Goal: Information Seeking & Learning: Learn about a topic

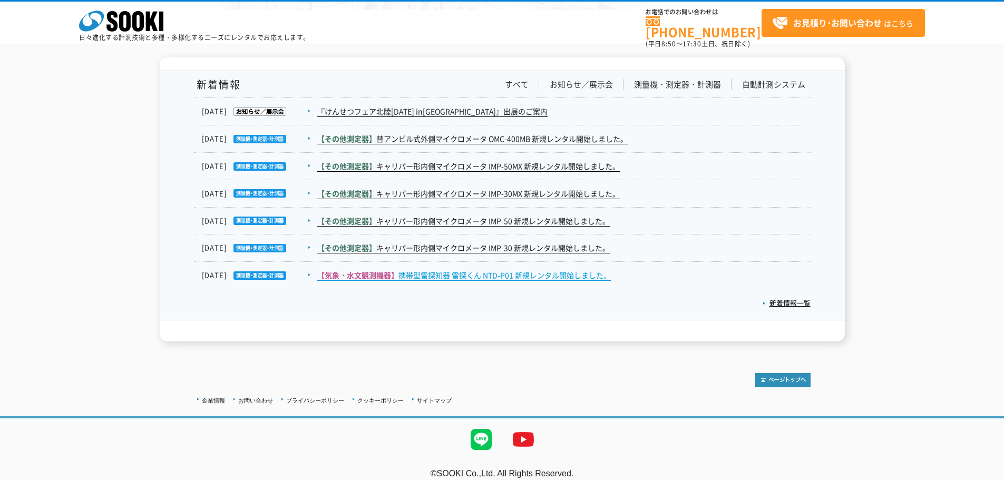
click at [510, 270] on link "【気象・水文観測機器】 携帯型雷探知器 雷探くん NTD-P01 新規レンタル開始しました。" at bounding box center [464, 275] width 294 height 11
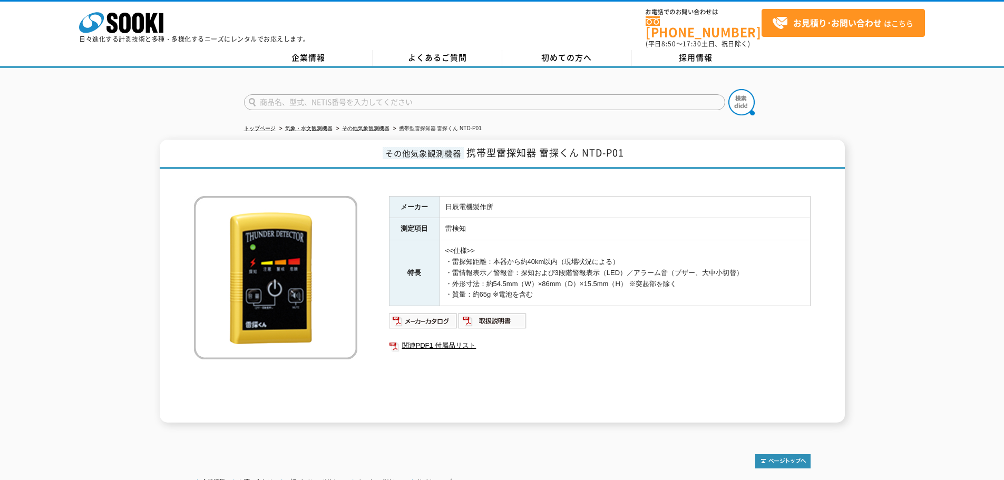
click at [458, 99] on input "text" at bounding box center [484, 102] width 481 height 16
type input "p"
type input "パーティクル"
click at [728, 89] on button at bounding box center [741, 102] width 26 height 26
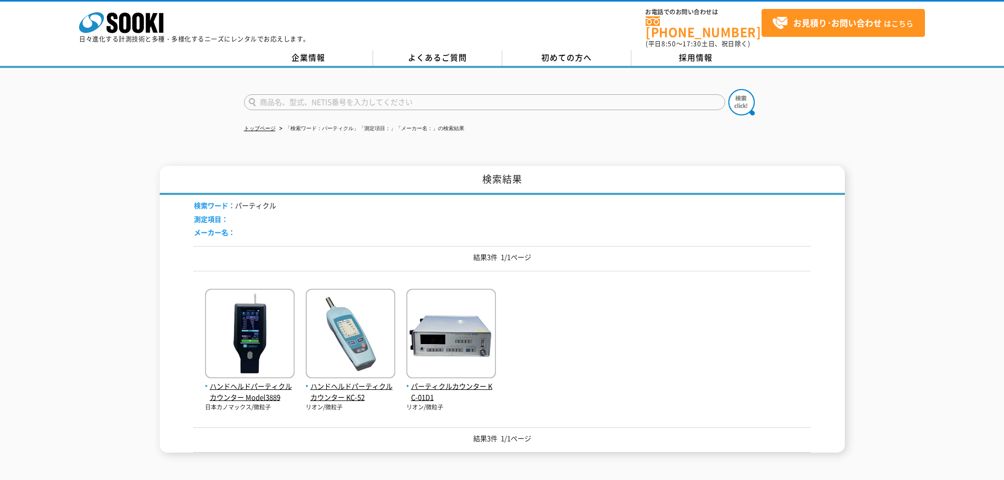
scroll to position [53, 0]
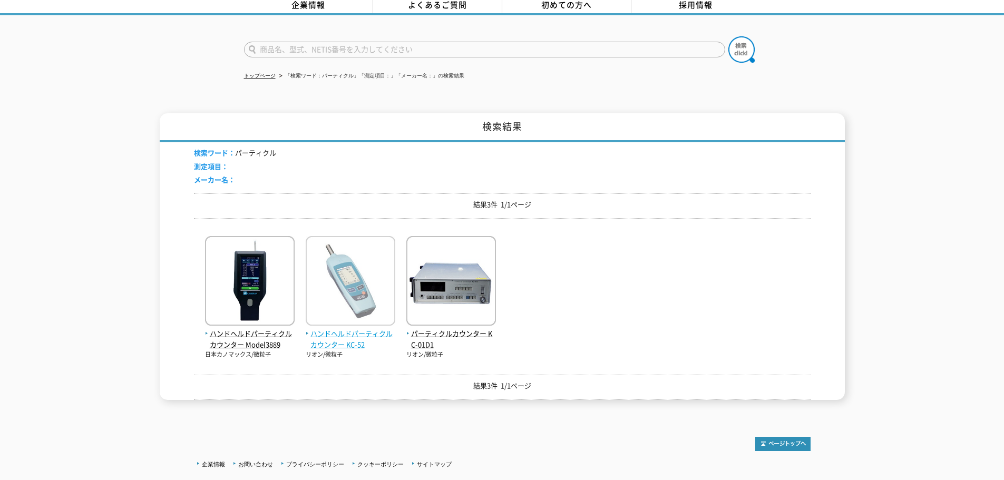
click at [368, 265] on img at bounding box center [351, 282] width 90 height 92
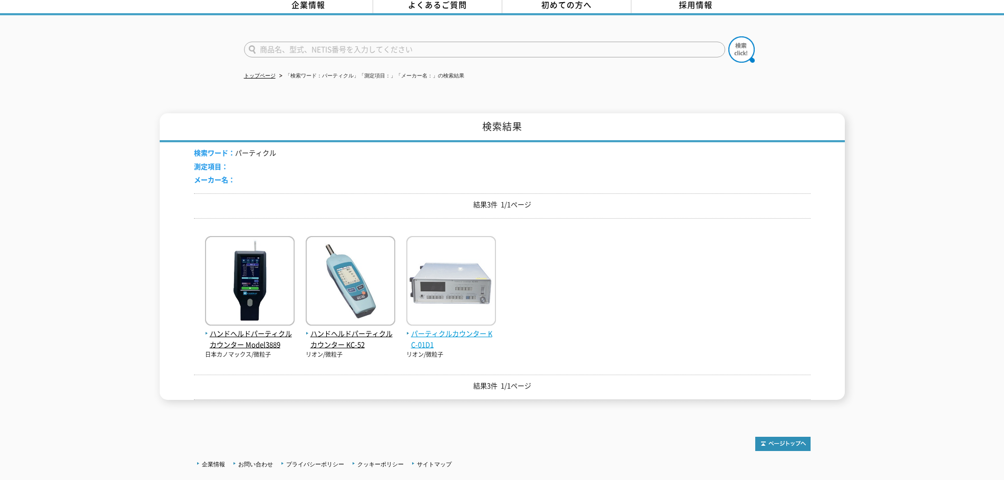
click at [429, 277] on img at bounding box center [451, 282] width 90 height 92
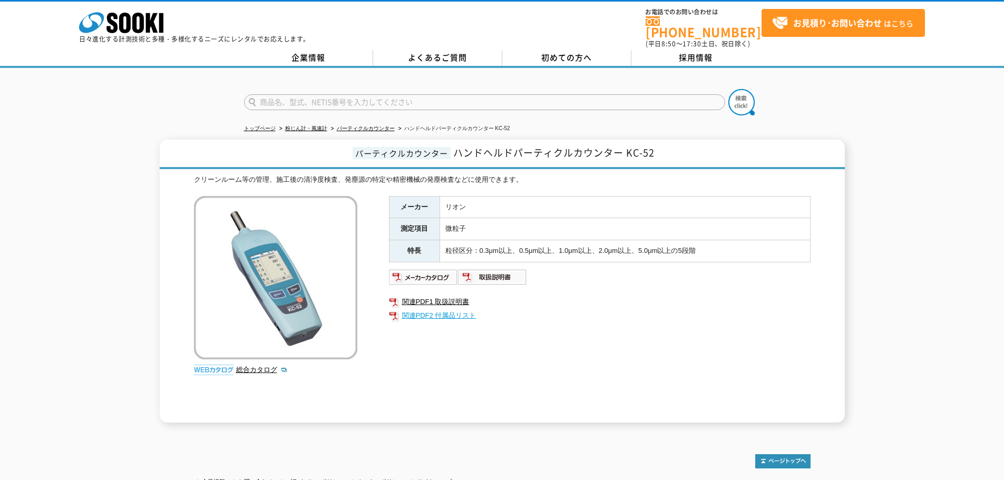
scroll to position [86, 0]
